Goal: Find specific page/section: Find specific page/section

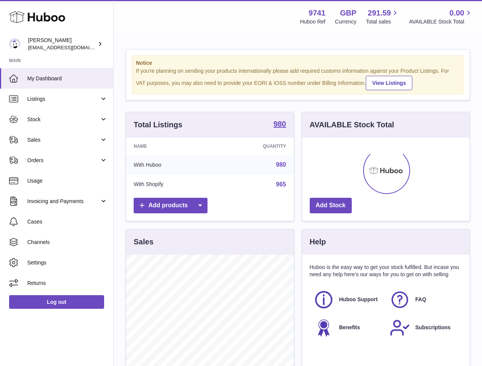
scroll to position [118, 167]
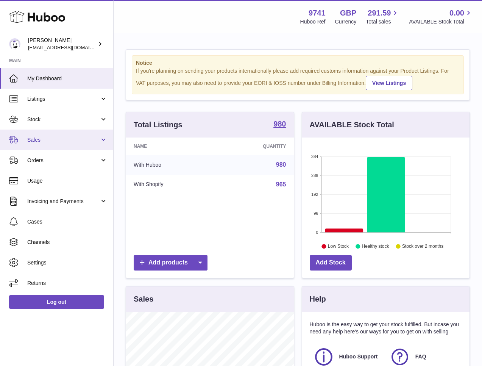
click at [47, 142] on span "Sales" at bounding box center [63, 139] width 72 height 7
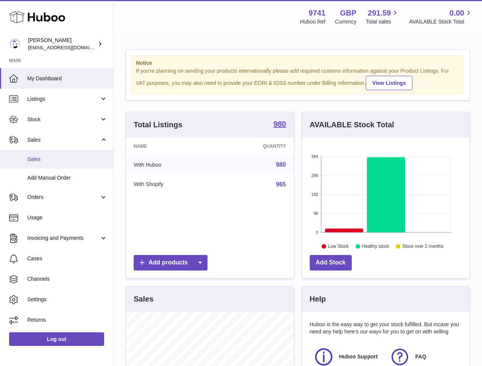
click at [43, 158] on span "Sales" at bounding box center [67, 159] width 80 height 7
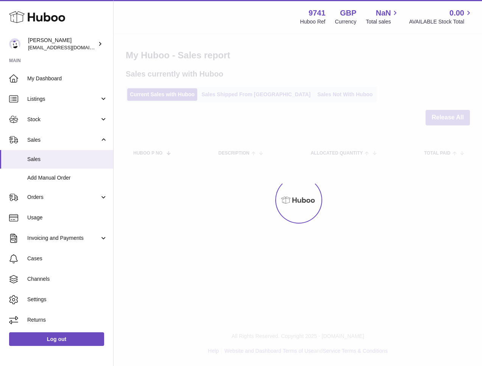
click at [211, 98] on div "Menu Huboo 9741 Huboo Ref GBP Currency NaN Total sales 0.00 AVAILABLE Stock Tot…" at bounding box center [298, 89] width 369 height 178
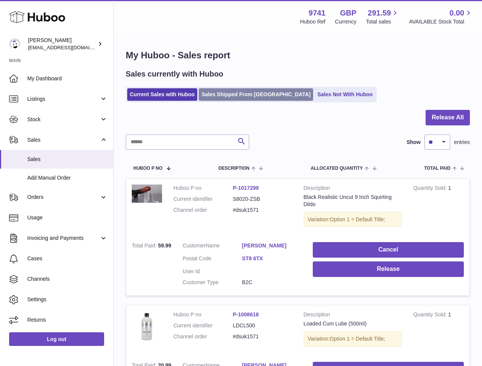
click at [211, 98] on link "Sales Shipped From Huboo" at bounding box center [256, 94] width 114 height 13
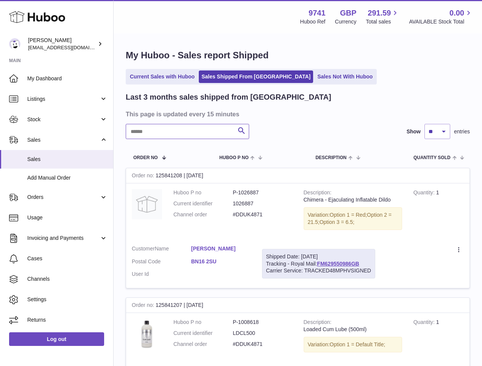
click at [173, 133] on input "text" at bounding box center [188, 131] width 124 height 15
paste input "**********"
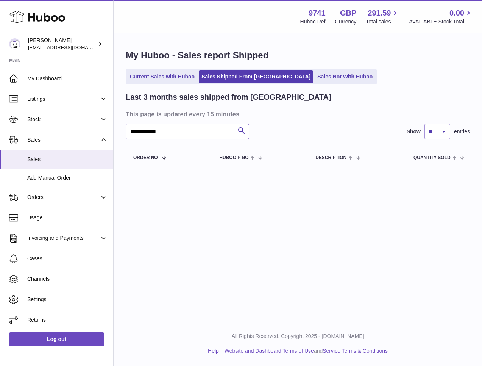
type input "**********"
click at [44, 138] on span "Sales" at bounding box center [63, 139] width 72 height 7
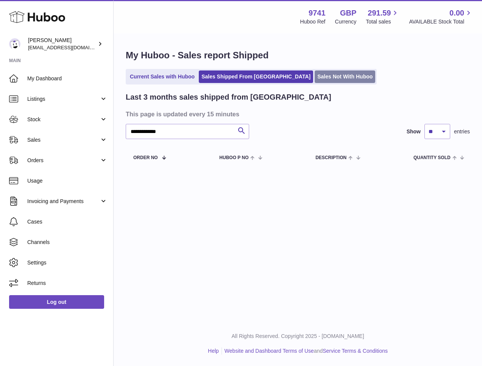
click at [315, 75] on link "Sales Not With Huboo" at bounding box center [345, 76] width 61 height 13
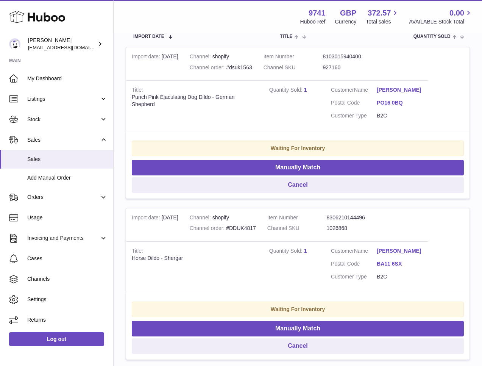
scroll to position [224, 0]
